Goal: Task Accomplishment & Management: Use online tool/utility

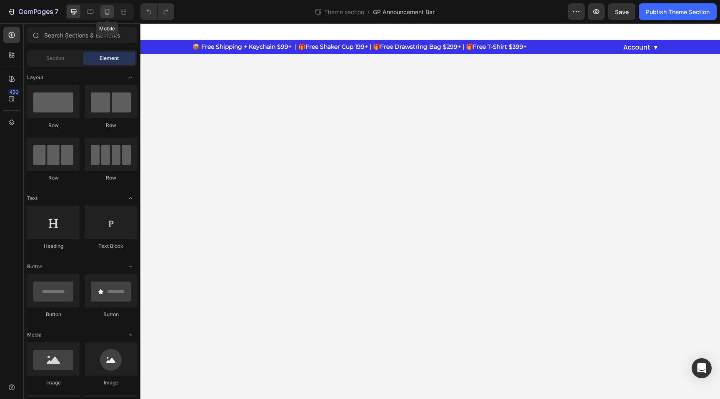
click at [106, 12] on icon at bounding box center [107, 11] width 8 height 8
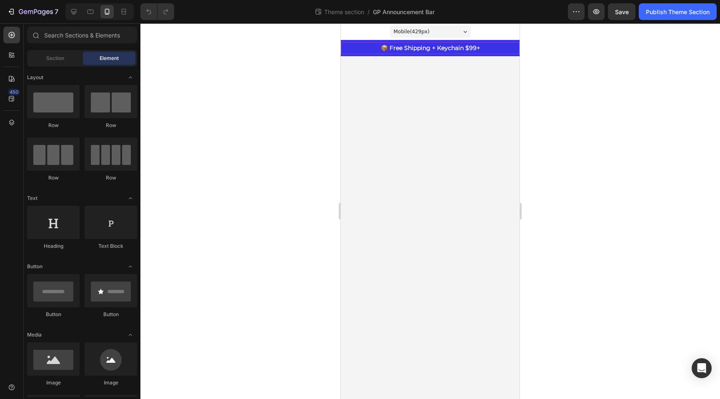
click at [434, 50] on p "📦 Free Shipping + Keychain $99+" at bounding box center [429, 48] width 177 height 10
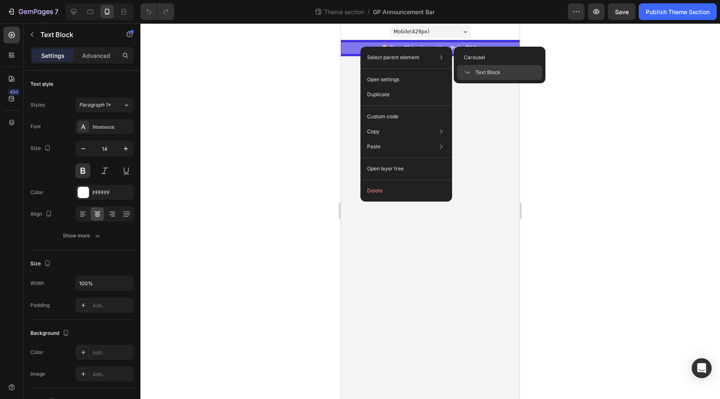
click at [484, 74] on span "Text Block" at bounding box center [487, 72] width 25 height 7
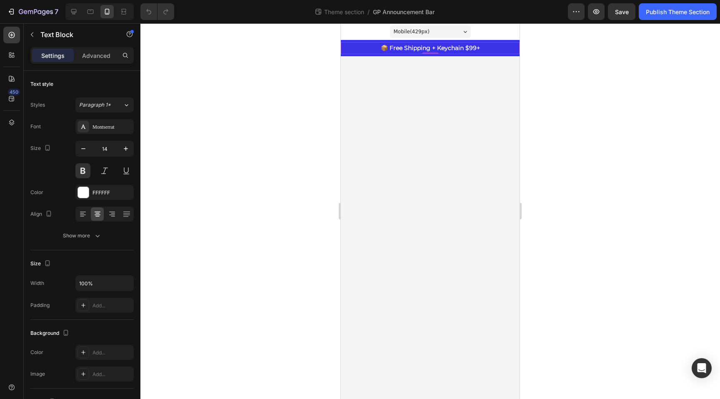
click at [535, 63] on div at bounding box center [429, 211] width 579 height 376
click at [476, 50] on p "📦 Free Shipping + Keychain $99+" at bounding box center [429, 48] width 177 height 10
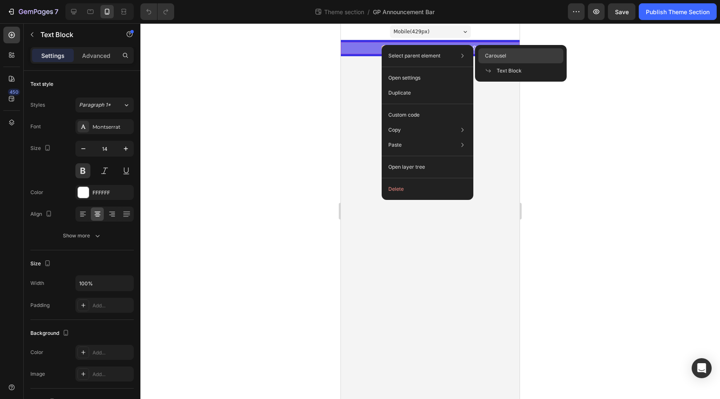
click at [493, 59] on span "Carousel" at bounding box center [495, 55] width 21 height 7
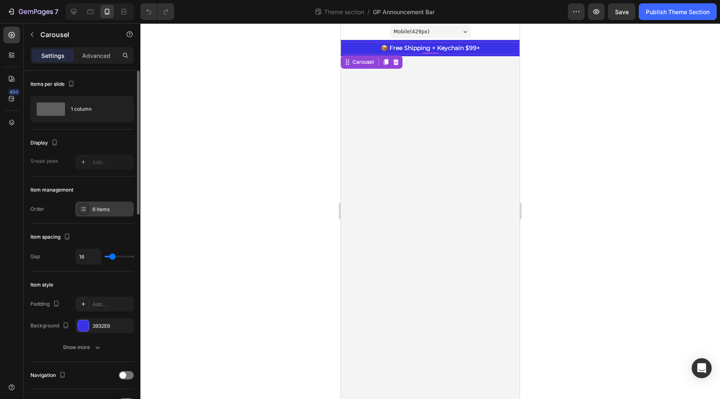
click at [116, 214] on div "6 items" at bounding box center [104, 209] width 58 height 15
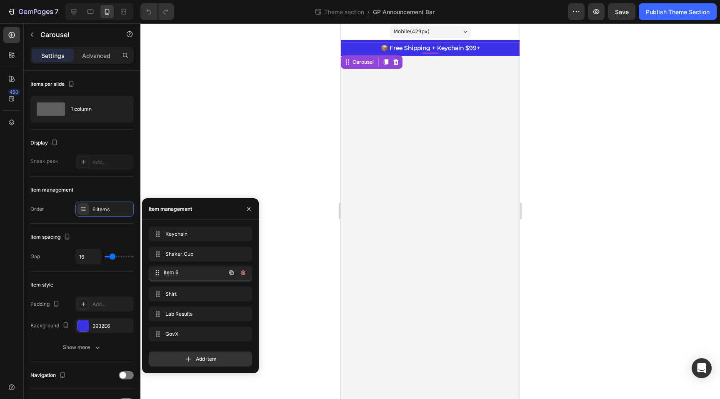
drag, startPoint x: 184, startPoint y: 294, endPoint x: 184, endPoint y: 273, distance: 21.2
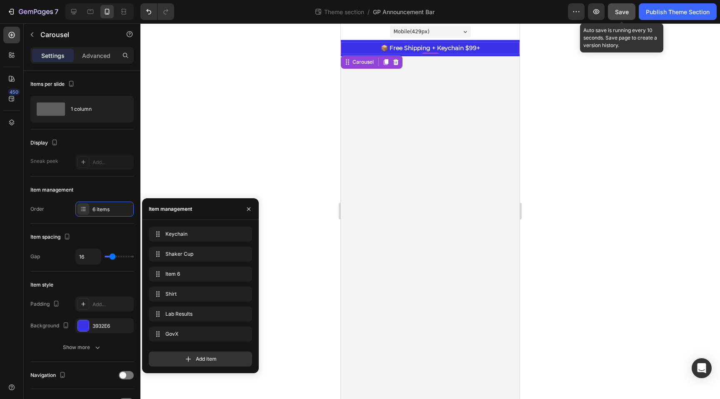
click at [626, 15] on div "Save" at bounding box center [622, 11] width 14 height 9
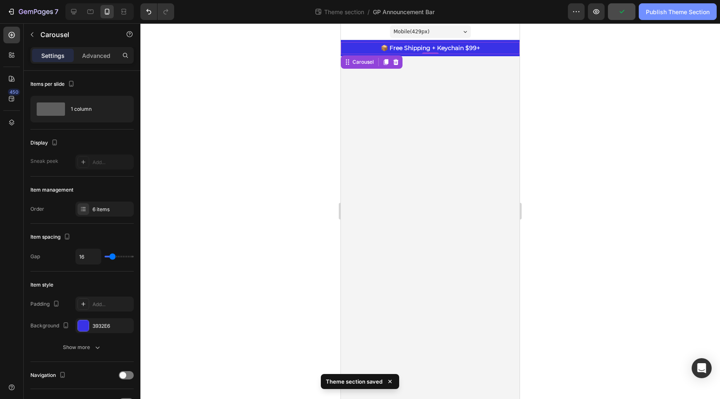
click at [658, 17] on button "Publish Theme Section" at bounding box center [677, 11] width 78 height 17
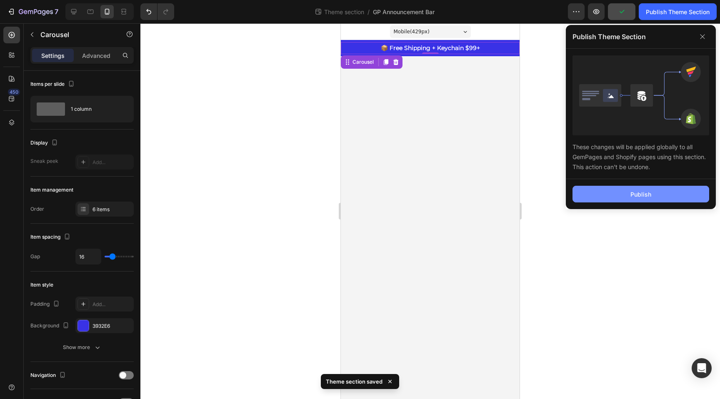
click at [631, 194] on div "Publish" at bounding box center [640, 194] width 21 height 9
